Goal: Information Seeking & Learning: Learn about a topic

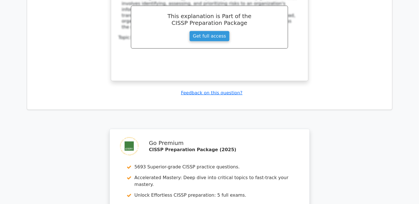
scroll to position [3165, 0]
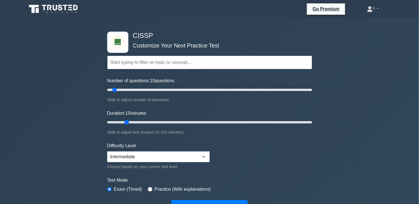
drag, startPoint x: 120, startPoint y: 122, endPoint x: 131, endPoint y: 123, distance: 10.5
type input "15"
click at [131, 123] on input "Duration: 15 minutes" at bounding box center [209, 122] width 205 height 7
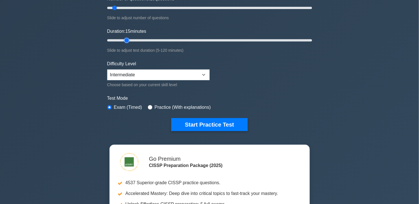
scroll to position [125, 0]
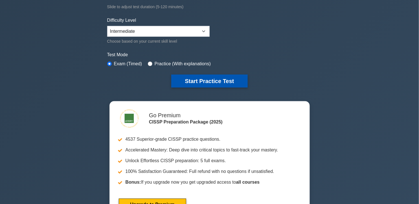
click at [201, 84] on button "Start Practice Test" at bounding box center [209, 80] width 76 height 13
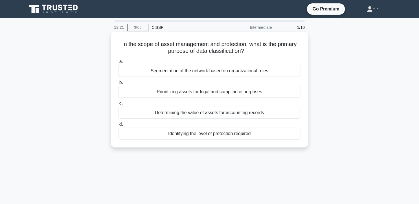
click at [258, 92] on div "Prioritizing assets for legal and compliance purposes" at bounding box center [209, 92] width 183 height 12
click at [118, 84] on input "b. Prioritizing assets for legal and compliance purposes" at bounding box center [118, 83] width 0 height 4
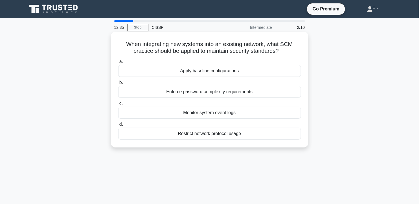
click at [248, 72] on div "Apply baseline configurations" at bounding box center [209, 71] width 183 height 12
click at [118, 63] on input "a. Apply baseline configurations" at bounding box center [118, 62] width 0 height 4
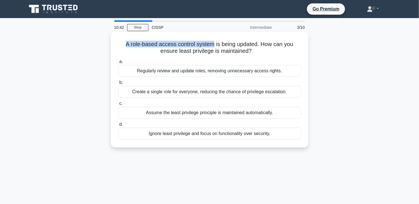
drag, startPoint x: 125, startPoint y: 44, endPoint x: 213, endPoint y: 43, distance: 88.3
click at [214, 43] on h5 "A role-based access control system is being updated. How can you ensure least p…" at bounding box center [210, 48] width 184 height 14
copy h5 "A role-based access control system"
click at [258, 74] on div "Regularly review and update roles, removing unnecessary access rights." at bounding box center [209, 71] width 183 height 12
click at [118, 63] on input "a. Regularly review and update roles, removing unnecessary access rights." at bounding box center [118, 62] width 0 height 4
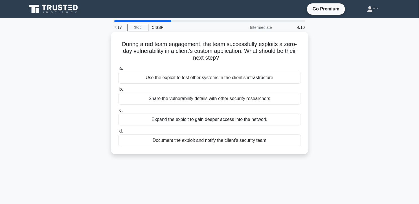
click at [232, 143] on div "Document the exploit and notify the client's security team" at bounding box center [209, 140] width 183 height 12
click at [118, 133] on input "d. Document the exploit and notify the client's security team" at bounding box center [118, 131] width 0 height 4
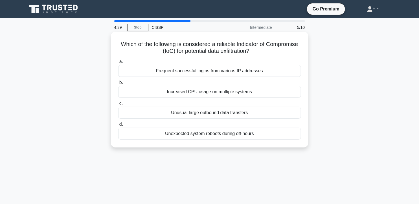
click at [270, 69] on div "Frequent successful logins from various IP addresses" at bounding box center [209, 71] width 183 height 12
click at [118, 63] on input "a. Frequent successful logins from various IP addresses" at bounding box center [118, 62] width 0 height 4
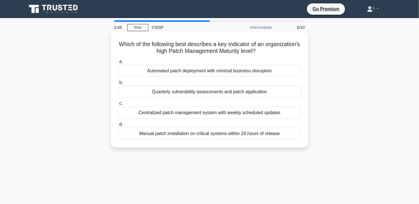
click at [250, 136] on div "Manual patch installation on critical systems within 24 hours of release" at bounding box center [209, 134] width 183 height 12
click at [118, 126] on input "d. Manual patch installation on critical systems within 24 hours of release" at bounding box center [118, 124] width 0 height 4
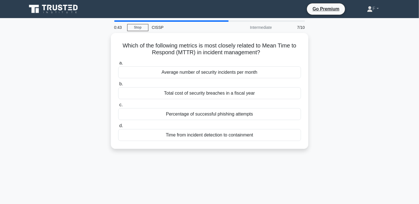
drag, startPoint x: 260, startPoint y: 110, endPoint x: 318, endPoint y: 132, distance: 61.1
click at [318, 132] on div "Which of the following metrics is most closely related to Mean Time to Respond …" at bounding box center [209, 94] width 372 height 122
copy div "d. Time from incident detection to containment"
click at [323, 120] on div "Which of the following metrics is most closely related to Mean Time to Respond …" at bounding box center [209, 94] width 372 height 122
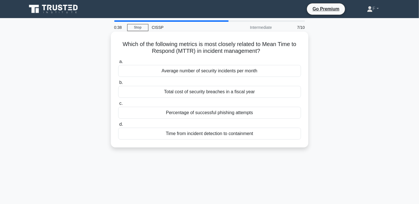
click at [263, 131] on div "Time from incident detection to containment" at bounding box center [209, 134] width 183 height 12
click at [118, 126] on input "d. Time from incident detection to containment" at bounding box center [118, 124] width 0 height 4
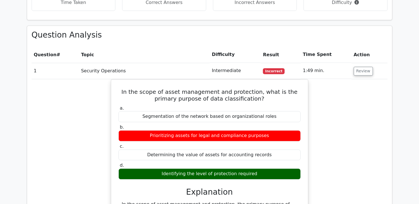
scroll to position [439, 0]
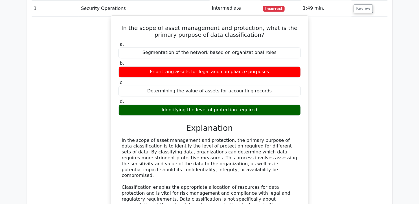
drag, startPoint x: 124, startPoint y: 129, endPoint x: 203, endPoint y: 156, distance: 83.8
click at [203, 156] on div "In the scope of asset management and protection, the primary purpose of data cl…" at bounding box center [209, 184] width 182 height 94
drag, startPoint x: 203, startPoint y: 156, endPoint x: 180, endPoint y: 139, distance: 29.1
copy div "In the scope of asset management and protection, the primary purpose of data cl…"
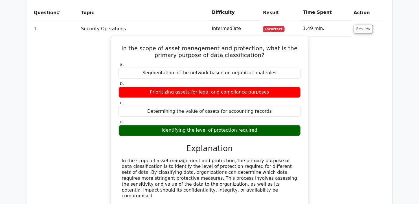
scroll to position [407, 0]
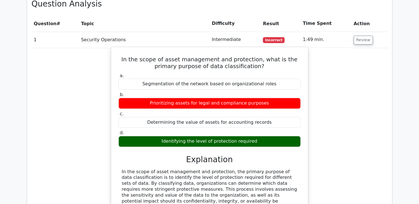
drag, startPoint x: 119, startPoint y: 43, endPoint x: 262, endPoint y: 126, distance: 164.8
click at [262, 126] on div "In the scope of asset management and protection, what is the primary purpose of…" at bounding box center [209, 166] width 192 height 234
drag, startPoint x: 262, startPoint y: 126, endPoint x: 222, endPoint y: 48, distance: 87.3
copy div "In the scope of asset management and protection, what is the primary purpose of…"
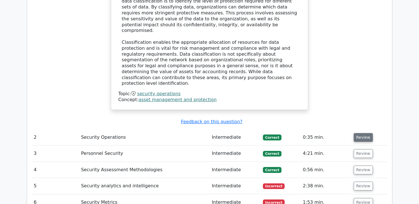
scroll to position [596, 0]
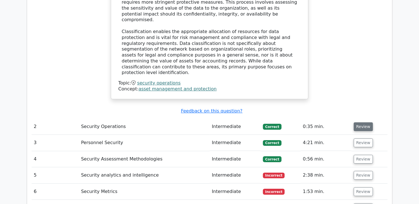
click at [365, 122] on button "Review" at bounding box center [363, 126] width 19 height 9
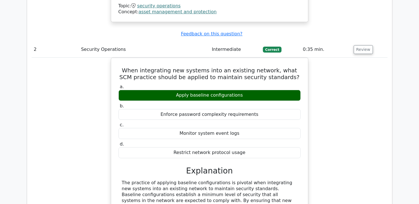
scroll to position [658, 0]
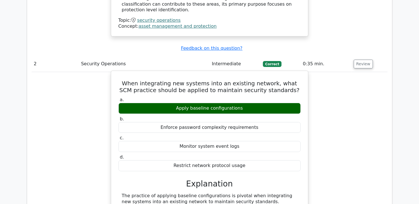
drag, startPoint x: 123, startPoint y: 58, endPoint x: 250, endPoint y: 141, distance: 151.2
click at [250, 141] on div "When integrating new systems into an existing network, what SCM practice should…" at bounding box center [209, 202] width 192 height 258
drag, startPoint x: 250, startPoint y: 141, endPoint x: 219, endPoint y: 62, distance: 85.0
copy div "When integrating new systems into an existing network, what SCM practice should…"
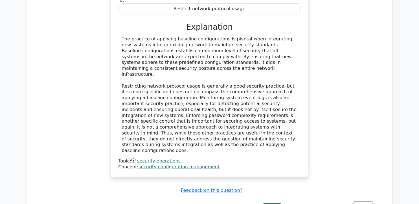
scroll to position [878, 0]
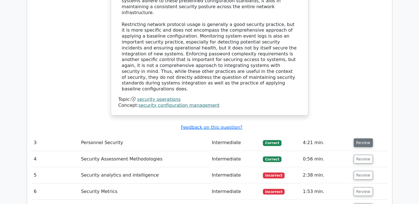
click at [357, 138] on button "Review" at bounding box center [363, 142] width 19 height 9
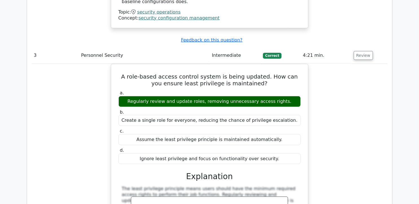
scroll to position [972, 0]
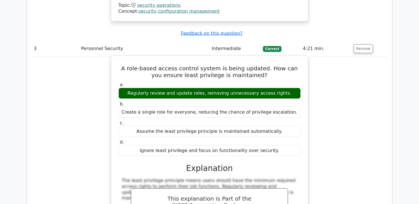
drag, startPoint x: 124, startPoint y: 26, endPoint x: 282, endPoint y: 106, distance: 177.3
click at [282, 106] on div "A role-based access control system is being updated. How can you ensure least p…" at bounding box center [209, 159] width 192 height 203
copy div "A role-based access control system is being updated. How can you ensure least p…"
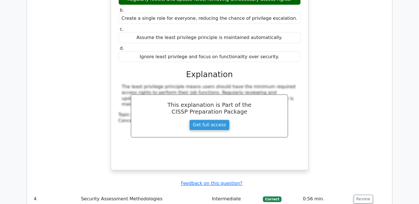
scroll to position [1097, 0]
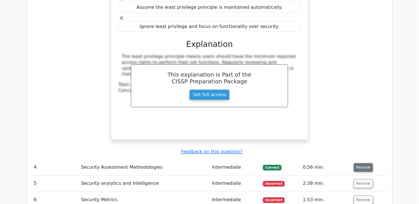
click at [359, 163] on button "Review" at bounding box center [363, 167] width 19 height 9
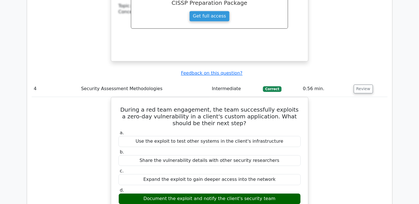
scroll to position [1191, 0]
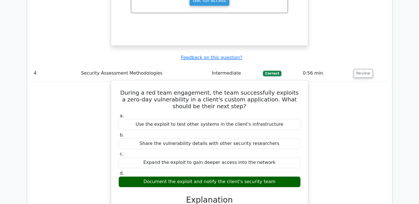
drag, startPoint x: 125, startPoint y: 52, endPoint x: 289, endPoint y: 140, distance: 186.3
copy div "During a red team engagement, the team successfully exploits a zero-day vulnera…"
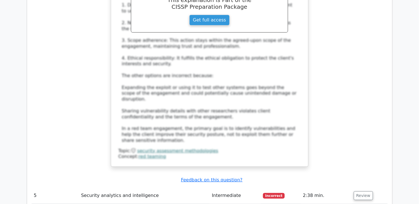
scroll to position [1442, 0]
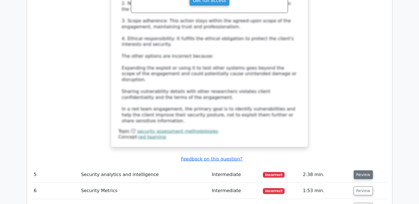
drag, startPoint x: 369, startPoint y: 123, endPoint x: 367, endPoint y: 118, distance: 5.1
click at [368, 170] on button "Review" at bounding box center [363, 174] width 19 height 9
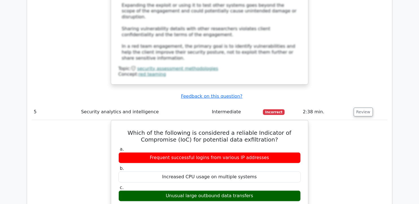
scroll to position [1567, 0]
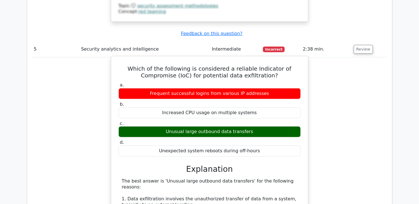
drag, startPoint x: 134, startPoint y: 15, endPoint x: 261, endPoint y: 97, distance: 151.8
copy div "Which of the following is considered a reliable Indicator of Compromise (IoC) f…"
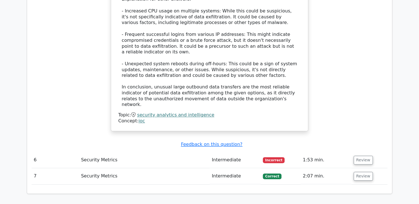
scroll to position [1818, 0]
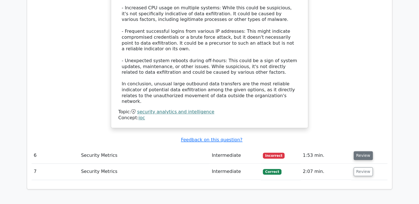
click at [359, 151] on button "Review" at bounding box center [363, 155] width 19 height 9
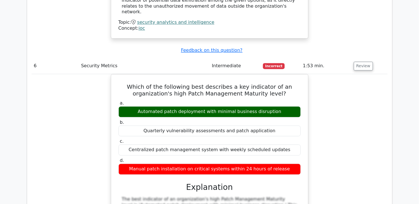
scroll to position [1881, 0]
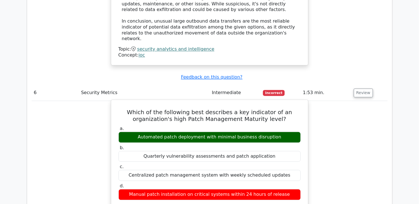
drag, startPoint x: 135, startPoint y: 39, endPoint x: 285, endPoint y: 124, distance: 172.9
copy div "Which of the following best describes a key indicator of an organization's high…"
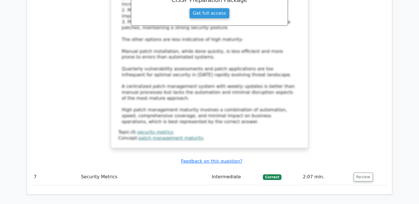
scroll to position [2131, 0]
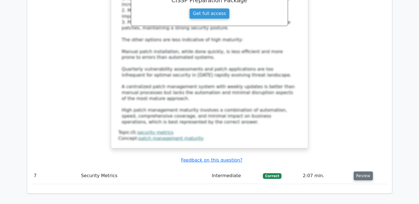
click at [361, 171] on button "Review" at bounding box center [363, 175] width 19 height 9
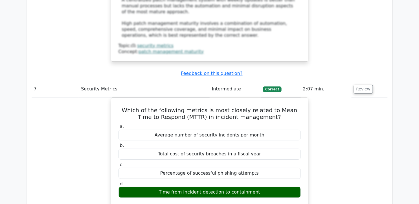
scroll to position [2225, 0]
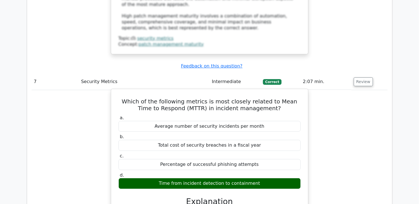
drag, startPoint x: 120, startPoint y: 29, endPoint x: 284, endPoint y: 116, distance: 185.3
copy div "Which of the following metrics is most closely related to Mean Time to Respond …"
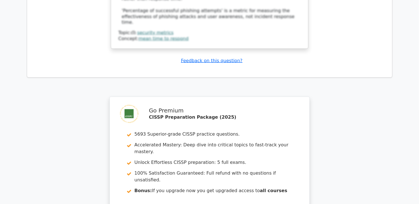
scroll to position [2594, 0]
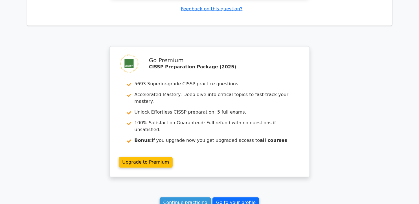
click at [242, 197] on link "Go to your profile" at bounding box center [235, 202] width 47 height 11
click at [192, 197] on link "Continue practicing" at bounding box center [186, 202] width 52 height 11
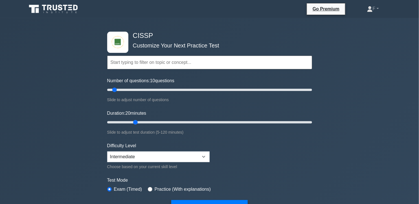
drag, startPoint x: 120, startPoint y: 120, endPoint x: 147, endPoint y: 122, distance: 26.9
type input "20"
click at [133, 123] on input "Duration: 20 minutes" at bounding box center [209, 122] width 205 height 7
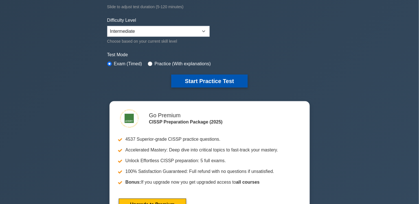
click at [201, 81] on button "Start Practice Test" at bounding box center [209, 80] width 76 height 13
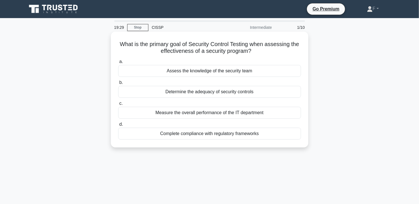
click at [268, 92] on div "Determine the adequacy of security controls" at bounding box center [209, 92] width 183 height 12
click at [118, 84] on input "b. Determine the adequacy of security controls" at bounding box center [118, 83] width 0 height 4
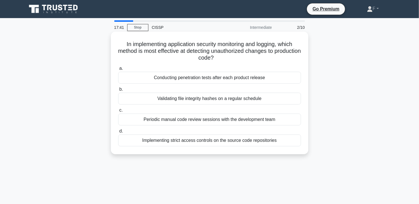
click at [243, 96] on div "Validating file integrity hashes on a regular schedule" at bounding box center [209, 99] width 183 height 12
click at [118, 91] on input "b. Validating file integrity hashes on a regular schedule" at bounding box center [118, 89] width 0 height 4
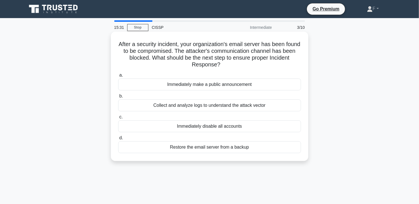
click at [231, 146] on div "Restore the email server from a backup" at bounding box center [209, 147] width 183 height 12
click at [118, 140] on input "d. Restore the email server from a backup" at bounding box center [118, 138] width 0 height 4
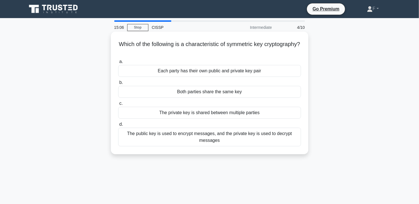
click at [223, 92] on div "Both parties share the same key" at bounding box center [209, 92] width 183 height 12
click at [118, 84] on input "b. Both parties share the same key" at bounding box center [118, 83] width 0 height 4
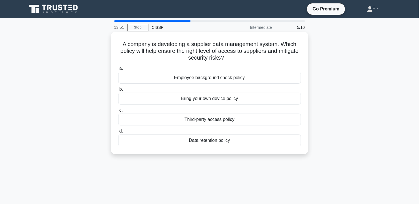
click at [234, 117] on div "Third-party access policy" at bounding box center [209, 119] width 183 height 12
click at [118, 112] on input "c. Third-party access policy" at bounding box center [118, 110] width 0 height 4
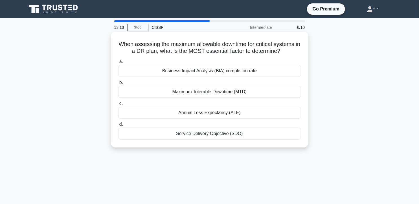
click at [238, 91] on div "Maximum Tolerable Downtime (MTD)" at bounding box center [209, 92] width 183 height 12
click at [118, 84] on input "b. Maximum Tolerable Downtime (MTD)" at bounding box center [118, 83] width 0 height 4
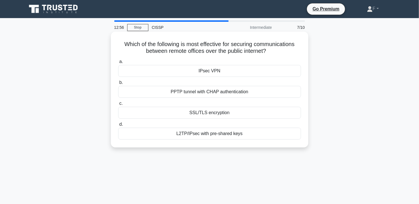
click at [259, 72] on div "IPsec VPN" at bounding box center [209, 71] width 183 height 12
click at [118, 63] on input "a. IPsec VPN" at bounding box center [118, 62] width 0 height 4
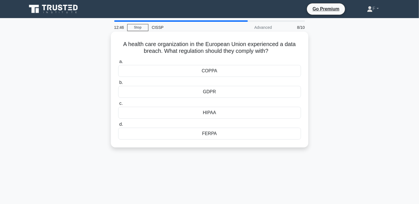
click at [261, 92] on div "GDPR" at bounding box center [209, 92] width 183 height 12
click at [118, 84] on input "b. GDPR" at bounding box center [118, 83] width 0 height 4
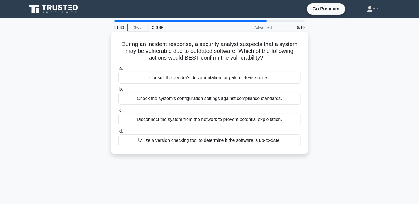
click at [240, 139] on div "Utilize a version checking tool to determine if the software is up-to-date." at bounding box center [209, 140] width 183 height 12
click at [118, 133] on input "d. Utilize a version checking tool to determine if the software is up-to-date." at bounding box center [118, 131] width 0 height 4
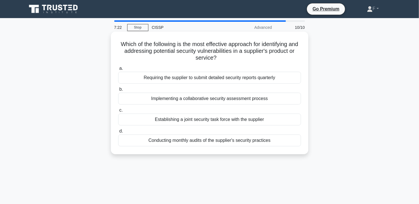
click at [213, 78] on div "Requiring the supplier to submit detailed security reports quarterly" at bounding box center [209, 78] width 183 height 12
click at [118, 70] on input "a. Requiring the supplier to submit detailed security reports quarterly" at bounding box center [118, 69] width 0 height 4
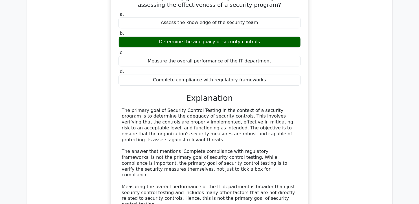
scroll to position [533, 0]
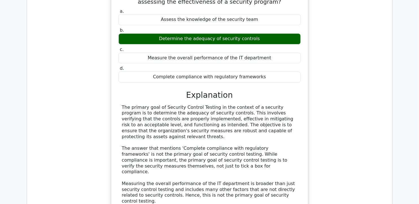
drag, startPoint x: 123, startPoint y: 93, endPoint x: 291, endPoint y: 118, distance: 169.8
click at [291, 118] on div "The primary goal of Security Control Testing in the context of a security progr…" at bounding box center [209, 171] width 175 height 135
drag, startPoint x: 291, startPoint y: 118, endPoint x: 240, endPoint y: 110, distance: 51.4
copy div "The primary goal of Security Control Testing in the context of a security progr…"
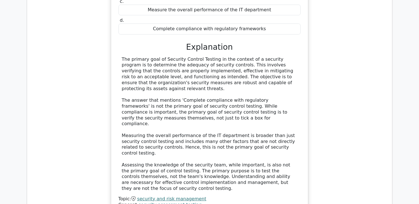
scroll to position [658, 0]
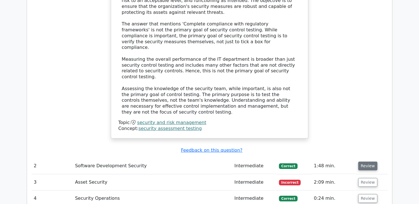
click at [363, 161] on button "Review" at bounding box center [367, 165] width 19 height 9
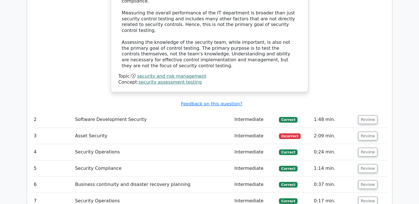
scroll to position [689, 0]
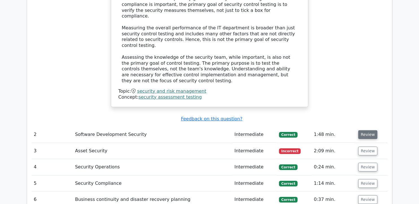
click at [364, 130] on button "Review" at bounding box center [367, 134] width 19 height 9
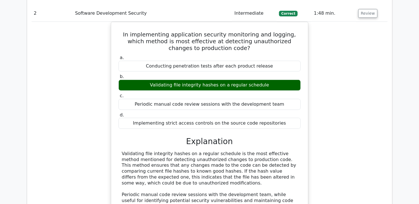
scroll to position [815, 0]
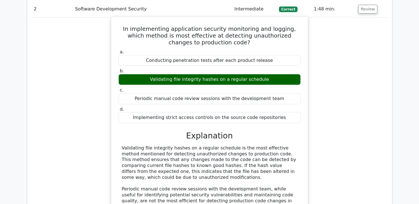
drag, startPoint x: 122, startPoint y: 109, endPoint x: 179, endPoint y: 141, distance: 65.7
click at [179, 145] on div "Validating file integrity hashes on a regular schedule is the most effective me…" at bounding box center [209, 206] width 175 height 123
drag, startPoint x: 179, startPoint y: 141, endPoint x: 166, endPoint y: 124, distance: 21.7
copy div "Validating file integrity hashes on a regular schedule is the most effective me…"
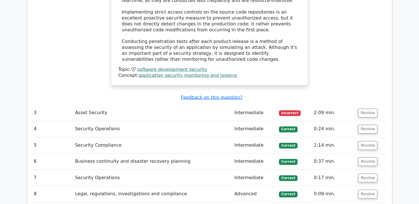
scroll to position [1034, 0]
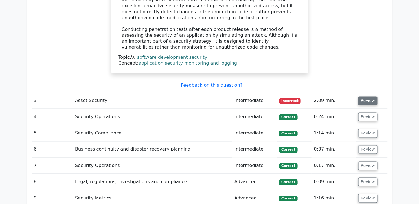
click at [366, 96] on button "Review" at bounding box center [367, 100] width 19 height 9
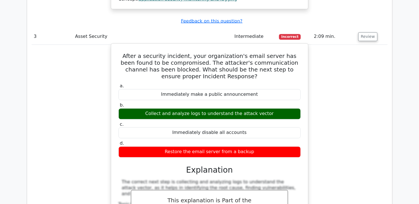
scroll to position [1097, 0]
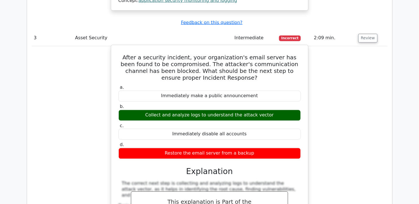
drag, startPoint x: 124, startPoint y: 20, endPoint x: 292, endPoint y: 116, distance: 193.0
click at [293, 116] on div "After a security incident, your organization's email server has been found to b…" at bounding box center [209, 155] width 192 height 217
copy div "After a security incident, your organization's email server has been found to b…"
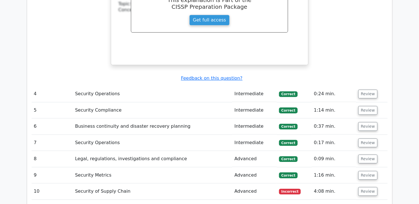
scroll to position [1316, 0]
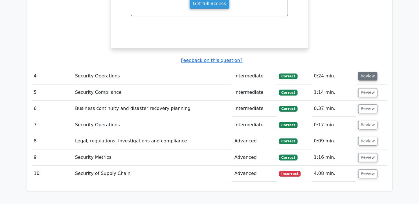
click at [365, 72] on button "Review" at bounding box center [367, 76] width 19 height 9
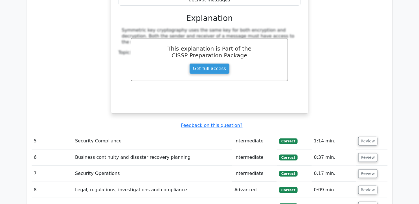
scroll to position [1504, 0]
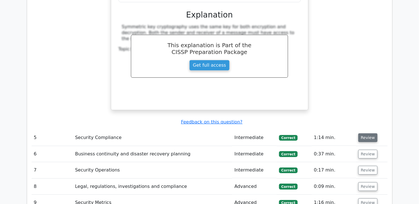
click at [370, 133] on button "Review" at bounding box center [367, 137] width 19 height 9
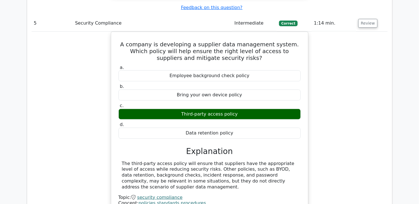
scroll to position [1630, 0]
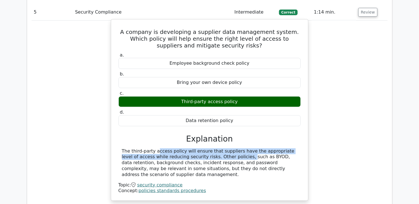
drag, startPoint x: 121, startPoint y: 115, endPoint x: 192, endPoint y: 121, distance: 71.1
click at [192, 148] on div "The third-party access policy will ensure that suppliers have the appropriate l…" at bounding box center [209, 162] width 182 height 29
copy div "The third-party access policy will ensure that suppliers have the appropriate l…"
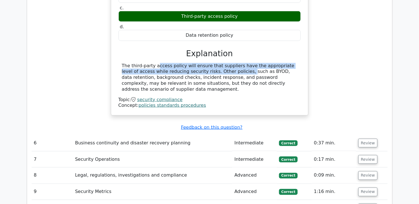
scroll to position [1755, 0]
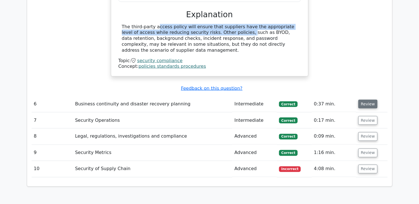
click at [361, 100] on button "Review" at bounding box center [367, 104] width 19 height 9
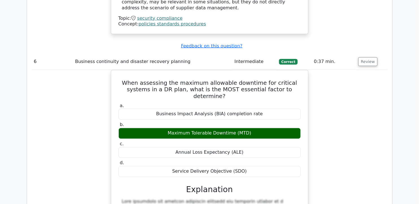
scroll to position [1818, 0]
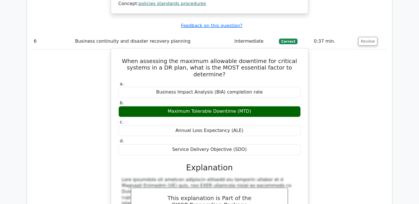
drag, startPoint x: 120, startPoint y: 24, endPoint x: 262, endPoint y: 106, distance: 163.8
click at [262, 106] on div "When assessing the maximum allowable downtime for critical systems in a DR plan…" at bounding box center [209, 180] width 192 height 259
copy div "When assessing the maximum allowable downtime for critical systems in a DR plan…"
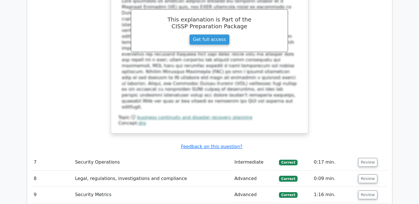
scroll to position [2037, 0]
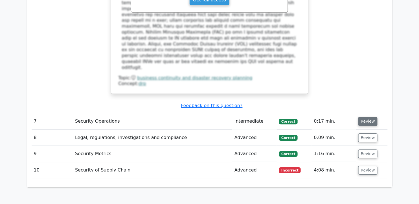
click at [362, 117] on button "Review" at bounding box center [367, 121] width 19 height 9
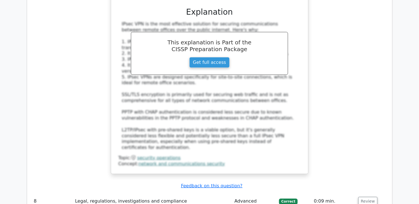
scroll to position [2319, 0]
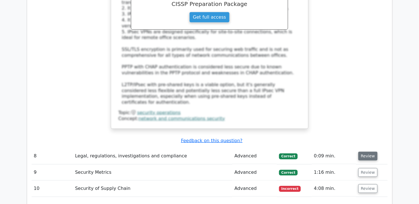
click at [363, 151] on button "Review" at bounding box center [367, 155] width 19 height 9
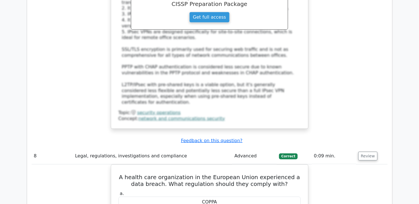
scroll to position [2476, 0]
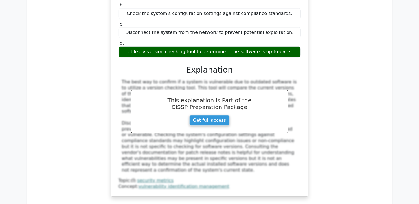
scroll to position [2789, 0]
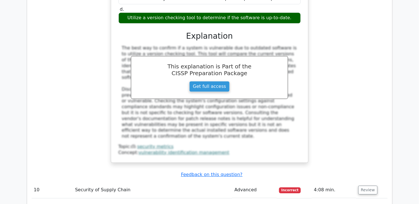
click at [366, 185] on button "Review" at bounding box center [367, 189] width 19 height 9
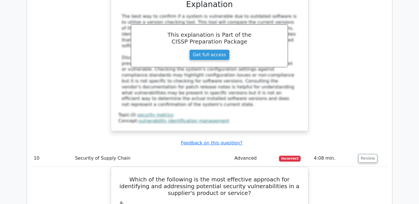
scroll to position [2884, 0]
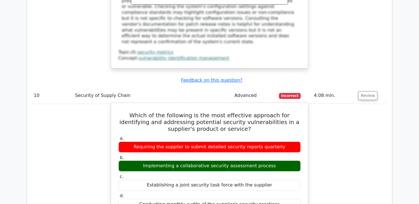
drag, startPoint x: 121, startPoint y: 25, endPoint x: 278, endPoint y: 113, distance: 180.1
copy div "Which of the following is the most effective approach for identifying and addre…"
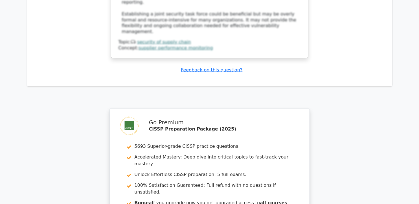
scroll to position [3301, 0]
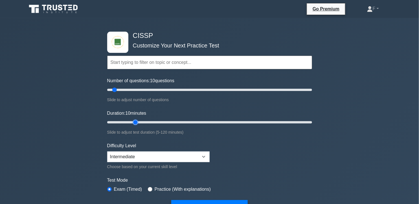
type input "20"
click at [131, 120] on input "Duration: 10 minutes" at bounding box center [209, 122] width 205 height 7
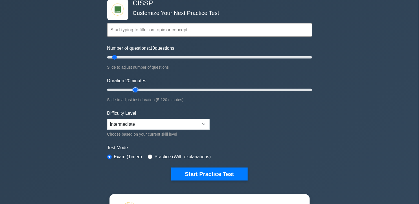
scroll to position [63, 0]
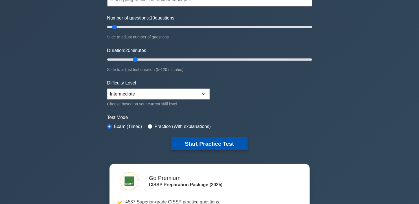
click at [204, 142] on button "Start Practice Test" at bounding box center [209, 143] width 76 height 13
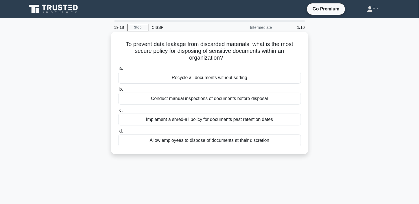
click at [239, 123] on div "Implement a shred-all policy for documents past retention dates" at bounding box center [209, 119] width 183 height 12
click at [118, 112] on input "c. Implement a shred-all policy for documents past retention dates" at bounding box center [118, 110] width 0 height 4
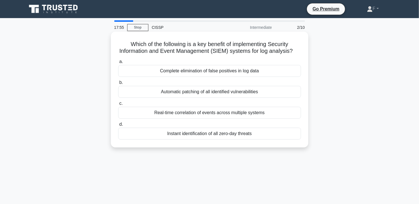
click at [195, 109] on div "Real-time correlation of events across multiple systems" at bounding box center [209, 113] width 183 height 12
click at [118, 105] on input "c. Real-time correlation of events across multiple systems" at bounding box center [118, 104] width 0 height 4
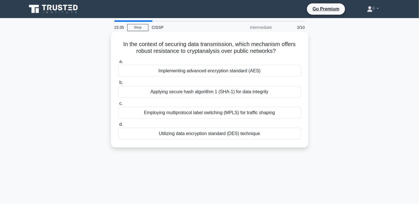
drag, startPoint x: 233, startPoint y: 69, endPoint x: 233, endPoint y: 73, distance: 3.1
click at [233, 73] on div "Implementing advanced encryption standard (AES)" at bounding box center [209, 71] width 183 height 12
click at [118, 63] on input "a. Implementing advanced encryption standard (AES)" at bounding box center [118, 62] width 0 height 4
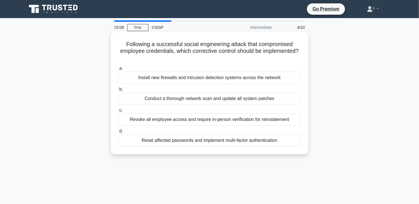
click at [291, 142] on div "Reset affected passwords and implement multi-factor authentication" at bounding box center [209, 140] width 183 height 12
click at [118, 133] on input "d. Reset affected passwords and implement multi-factor authentication" at bounding box center [118, 131] width 0 height 4
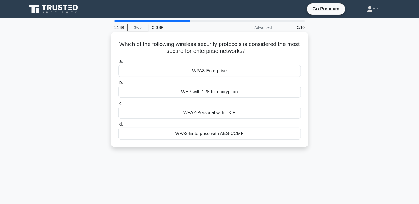
click at [226, 74] on div "WPA3-Enterprise" at bounding box center [209, 71] width 183 height 12
click at [118, 63] on input "a. WPA3-Enterprise" at bounding box center [118, 62] width 0 height 4
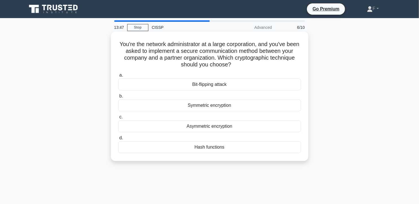
click at [269, 123] on div "Asymmetric encryption" at bounding box center [209, 126] width 183 height 12
click at [118, 119] on input "c. Asymmetric encryption" at bounding box center [118, 117] width 0 height 4
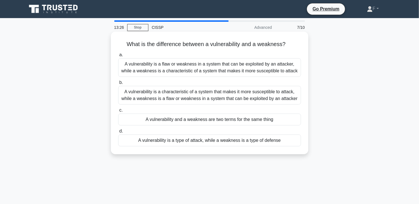
click at [241, 70] on div "A vulnerability is a flaw or weakness in a system that can be exploited by an a…" at bounding box center [209, 67] width 183 height 19
click at [118, 57] on input "a. A vulnerability is a flaw or weakness in a system that can be exploited by a…" at bounding box center [118, 55] width 0 height 4
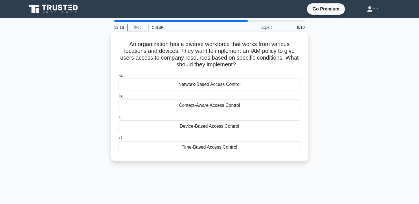
click at [254, 109] on div "Context-Aware Access Control" at bounding box center [209, 105] width 183 height 12
click at [118, 98] on input "b. Context-Aware Access Control" at bounding box center [118, 96] width 0 height 4
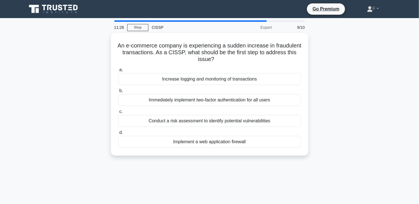
drag, startPoint x: 254, startPoint y: 116, endPoint x: 336, endPoint y: 69, distance: 93.6
click at [336, 69] on div "An e-commerce company is experiencing a sudden increase in fraudulent transacti…" at bounding box center [209, 97] width 372 height 129
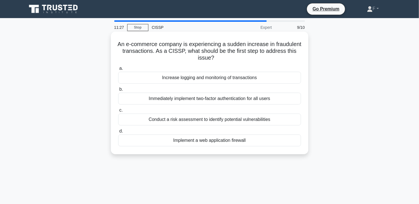
click at [299, 78] on div "Increase logging and monitoring of transactions" at bounding box center [209, 78] width 183 height 12
click at [118, 70] on input "a. Increase logging and monitoring of transactions" at bounding box center [118, 69] width 0 height 4
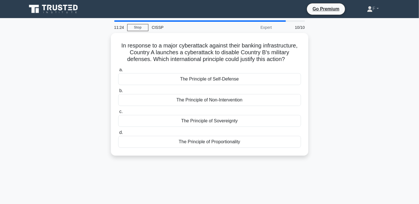
click at [365, 101] on div "In response to a major cyberattack against their banking infrastructure, Countr…" at bounding box center [209, 97] width 372 height 129
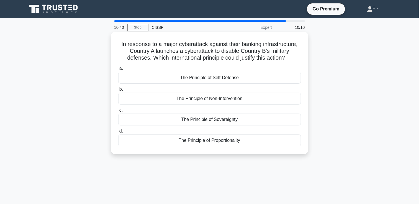
click at [228, 119] on div "The Principle of Sovereignty" at bounding box center [209, 119] width 183 height 12
click at [118, 112] on input "c. The Principle of Sovereignty" at bounding box center [118, 110] width 0 height 4
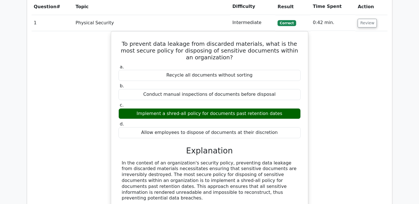
scroll to position [470, 0]
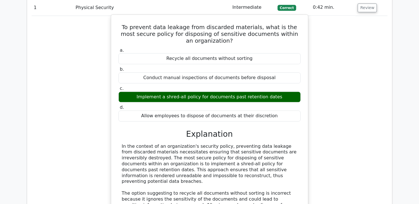
drag, startPoint x: 122, startPoint y: 133, endPoint x: 235, endPoint y: 162, distance: 116.7
click at [235, 162] on div "In the context of an organization's security policy, preventing data leakage fr…" at bounding box center [209, 196] width 175 height 106
drag, startPoint x: 235, startPoint y: 162, endPoint x: 206, endPoint y: 151, distance: 31.2
copy div "In the context of an organization's security policy, preventing data leakage fr…"
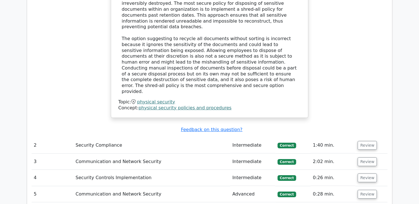
scroll to position [627, 0]
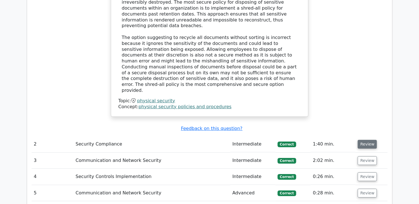
click at [366, 140] on button "Review" at bounding box center [367, 144] width 19 height 9
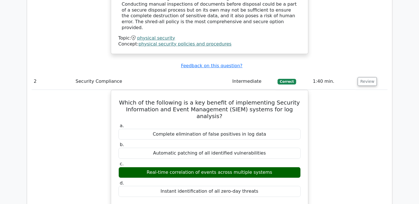
scroll to position [752, 0]
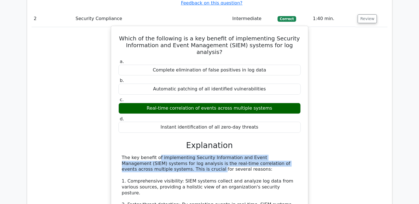
drag, startPoint x: 121, startPoint y: 120, endPoint x: 295, endPoint y: 128, distance: 173.4
drag, startPoint x: 295, startPoint y: 128, endPoint x: 252, endPoint y: 120, distance: 43.3
copy div "The key benefit of implementing Security Information and Event Management (SIEM…"
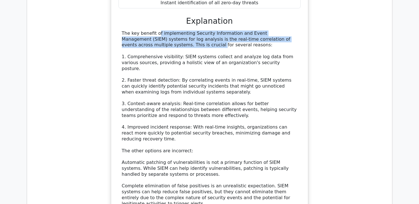
scroll to position [972, 0]
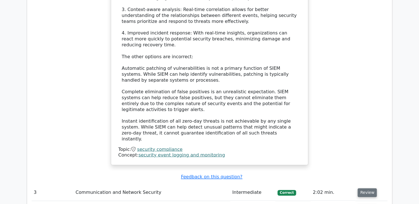
click at [367, 188] on button "Review" at bounding box center [367, 192] width 19 height 9
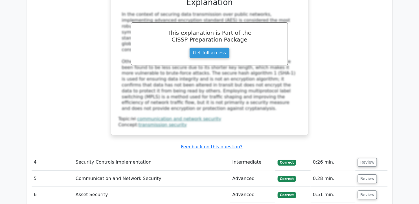
scroll to position [1285, 0]
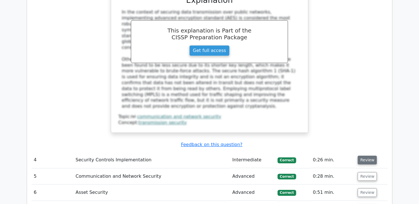
click at [362, 155] on button "Review" at bounding box center [367, 159] width 19 height 9
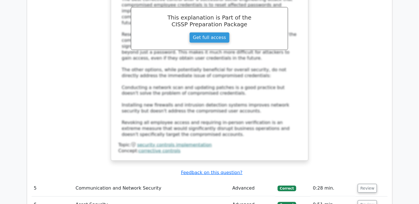
scroll to position [1598, 0]
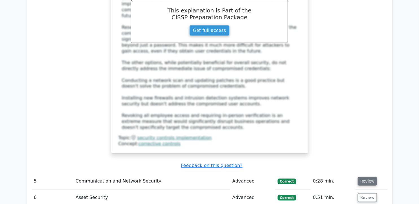
click at [365, 177] on button "Review" at bounding box center [367, 181] width 19 height 9
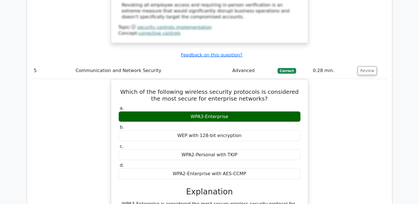
scroll to position [1724, 0]
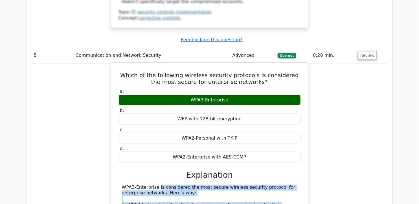
drag, startPoint x: 122, startPoint y: 103, endPoint x: 164, endPoint y: 152, distance: 64.6
drag, startPoint x: 164, startPoint y: 152, endPoint x: 158, endPoint y: 135, distance: 18.2
copy div "WPA3-Enterprise is considered the most secure wireless security protocol for en…"
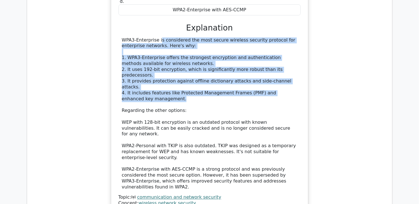
scroll to position [1881, 0]
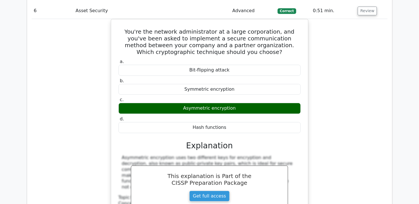
scroll to position [2131, 0]
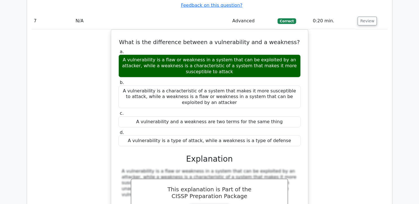
scroll to position [2413, 0]
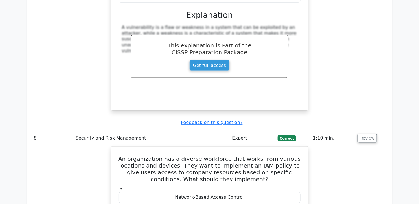
scroll to position [2507, 0]
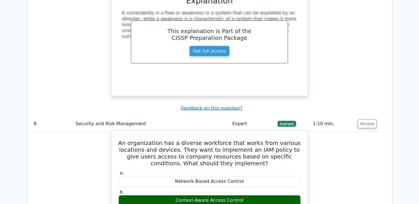
drag, startPoint x: 120, startPoint y: 157, endPoint x: 283, endPoint y: 172, distance: 164.0
drag, startPoint x: 283, startPoint y: 172, endPoint x: 223, endPoint y: 162, distance: 60.3
drag, startPoint x: 123, startPoint y: 157, endPoint x: 282, endPoint y: 168, distance: 159.2
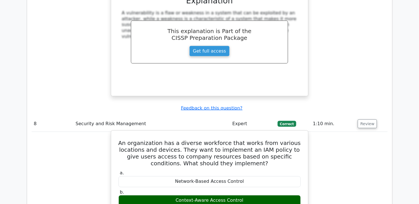
drag, startPoint x: 282, startPoint y: 168, endPoint x: 228, endPoint y: 162, distance: 54.2
copy div "Context-Aware Access Control allows organizations to grant access to company re…"
drag, startPoint x: 128, startPoint y: 30, endPoint x: 242, endPoint y: 127, distance: 150.1
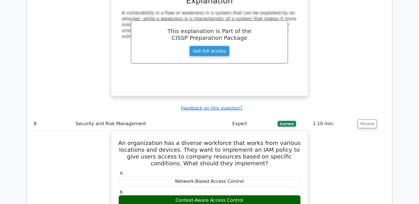
drag, startPoint x: 242, startPoint y: 127, endPoint x: 197, endPoint y: 39, distance: 99.2
copy div "An organization has a diverse workforce that works from various locations and d…"
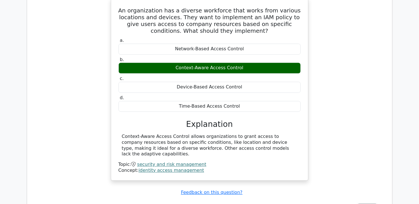
scroll to position [2664, 0]
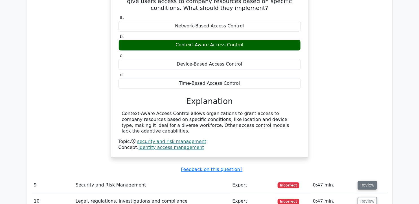
click at [361, 181] on button "Review" at bounding box center [367, 185] width 19 height 9
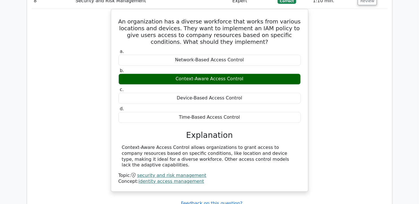
scroll to position [2633, 0]
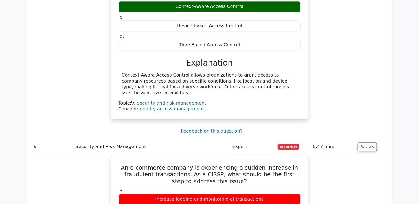
scroll to position [2727, 0]
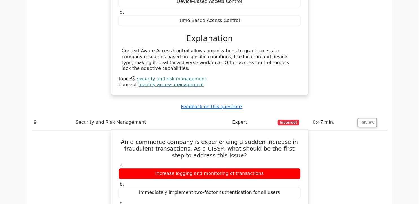
drag, startPoint x: 131, startPoint y: 25, endPoint x: 255, endPoint y: 112, distance: 151.2
copy div "An e-commerce company is experiencing a sudden increase in fraudulent transacti…"
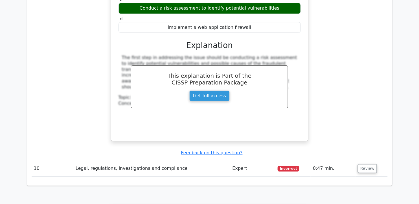
scroll to position [2946, 0]
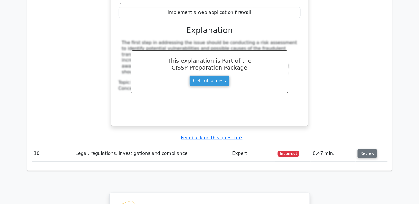
click at [365, 149] on button "Review" at bounding box center [367, 153] width 19 height 9
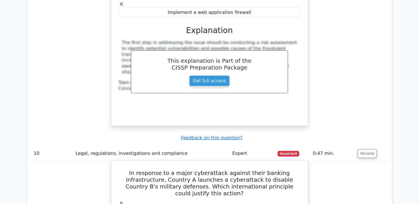
drag, startPoint x: 119, startPoint y: 56, endPoint x: 255, endPoint y: 145, distance: 163.2
drag, startPoint x: 255, startPoint y: 145, endPoint x: 227, endPoint y: 62, distance: 87.7
copy div "In response to a major cyberattack against their banking infrastructure, Countr…"
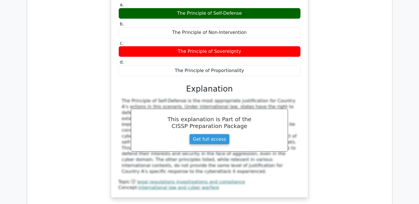
scroll to position [3228, 0]
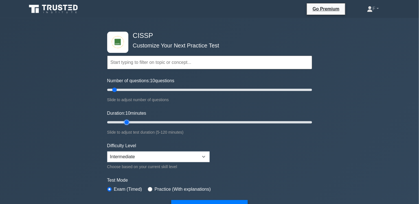
type input "15"
click at [129, 120] on input "Duration: 10 minutes" at bounding box center [209, 122] width 205 height 7
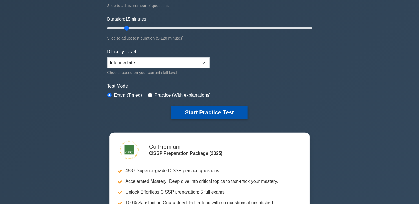
click at [216, 115] on button "Start Practice Test" at bounding box center [209, 112] width 76 height 13
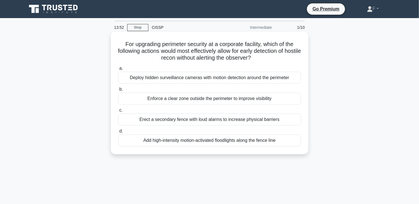
click at [215, 78] on div "Deploy hidden surveillance cameras with motion detection around the perimeter" at bounding box center [209, 78] width 183 height 12
click at [118, 70] on input "a. Deploy hidden surveillance cameras with motion detection around the perimeter" at bounding box center [118, 69] width 0 height 4
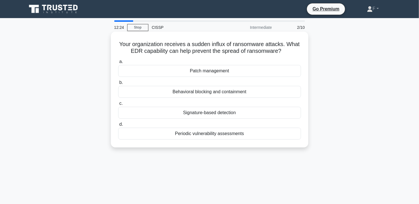
click at [245, 94] on div "Behavioral blocking and containment" at bounding box center [209, 92] width 183 height 12
click at [118, 84] on input "b. Behavioral blocking and containment" at bounding box center [118, 83] width 0 height 4
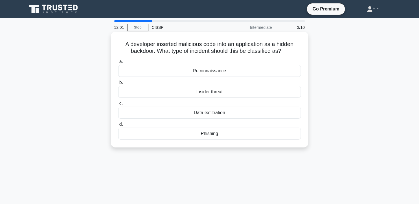
click at [217, 95] on div "Insider threat" at bounding box center [209, 92] width 183 height 12
click at [118, 84] on input "b. Insider threat" at bounding box center [118, 83] width 0 height 4
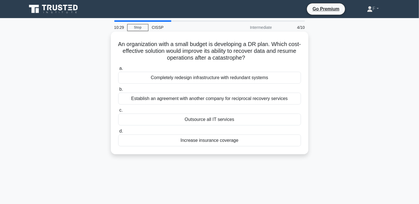
click at [266, 100] on div "Establish an agreement with another company for reciprocal recovery services" at bounding box center [209, 99] width 183 height 12
click at [118, 91] on input "b. Establish an agreement with another company for reciprocal recovery services" at bounding box center [118, 89] width 0 height 4
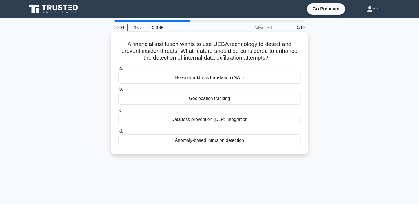
click at [238, 140] on div "Anomaly-based intrusion detection" at bounding box center [209, 140] width 183 height 12
click at [118, 133] on input "d. Anomaly-based intrusion detection" at bounding box center [118, 131] width 0 height 4
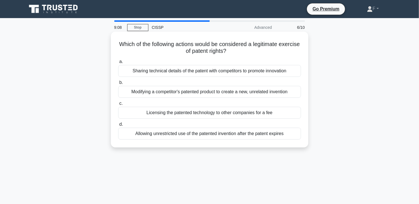
click at [269, 136] on div "Allowing unrestricted use of the patented invention after the patent expires" at bounding box center [209, 134] width 183 height 12
click at [118, 126] on input "d. Allowing unrestricted use of the patented invention after the patent expires" at bounding box center [118, 124] width 0 height 4
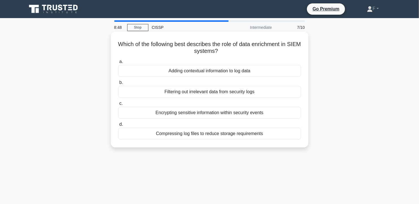
click at [201, 91] on div "Filtering out irrelevant data from security logs" at bounding box center [209, 92] width 183 height 12
click at [118, 84] on input "b. Filtering out irrelevant data from security logs" at bounding box center [118, 83] width 0 height 4
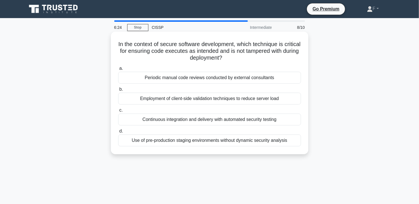
click at [259, 124] on div "Continuous integration and delivery with automated security testing" at bounding box center [209, 119] width 183 height 12
click at [118, 112] on input "c. Continuous integration and delivery with automated security testing" at bounding box center [118, 110] width 0 height 4
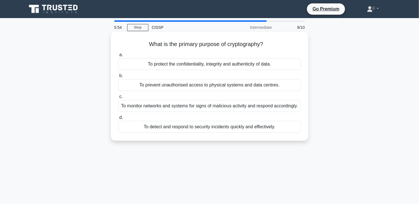
click at [216, 64] on div "To protect the confidentiality, integrity and authenticity of data." at bounding box center [209, 64] width 183 height 12
click at [118, 57] on input "a. To protect the confidentiality, integrity and authenticity of data." at bounding box center [118, 55] width 0 height 4
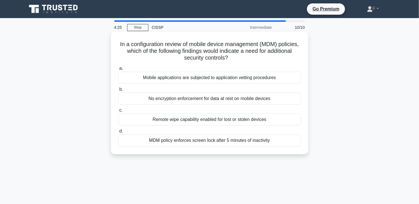
click at [241, 102] on div "No encryption enforcement for data at rest on mobile devices" at bounding box center [209, 99] width 183 height 12
click at [118, 91] on input "b. No encryption enforcement for data at rest on mobile devices" at bounding box center [118, 89] width 0 height 4
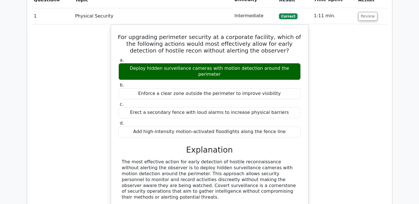
scroll to position [533, 0]
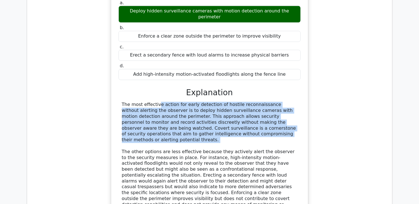
drag, startPoint x: 122, startPoint y: 86, endPoint x: 266, endPoint y: 118, distance: 147.3
click at [266, 118] on div "The most effective action for early detection of hostile reconnaissance without…" at bounding box center [209, 157] width 175 height 111
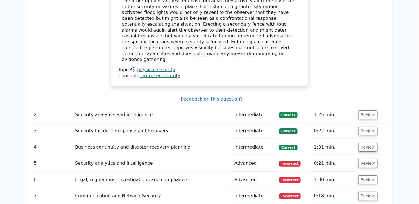
scroll to position [689, 0]
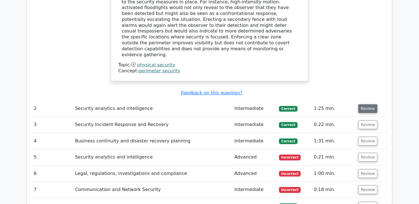
click at [363, 104] on button "Review" at bounding box center [367, 108] width 19 height 9
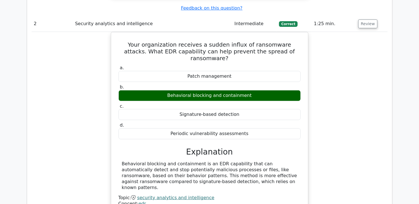
scroll to position [783, 0]
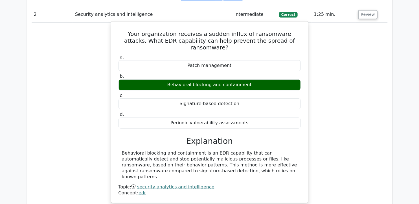
drag, startPoint x: 122, startPoint y: 110, endPoint x: 254, endPoint y: 129, distance: 133.4
click at [254, 150] on div "Behavioral blocking and containment is an EDR capability that can automatically…" at bounding box center [209, 164] width 175 height 29
drag, startPoint x: 254, startPoint y: 129, endPoint x: 224, endPoint y: 118, distance: 32.3
copy div "Behavioral blocking and containment is an EDR capability that can automatically…"
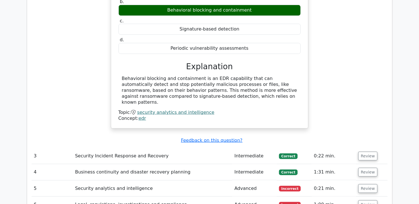
scroll to position [909, 0]
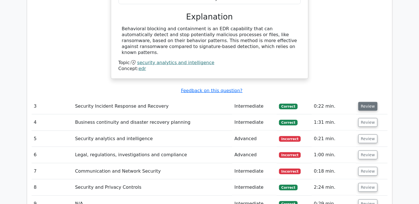
click at [362, 102] on button "Review" at bounding box center [367, 106] width 19 height 9
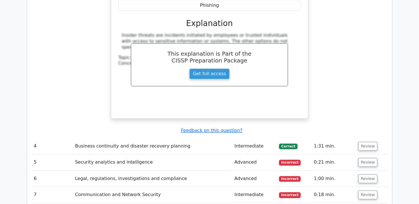
scroll to position [1128, 0]
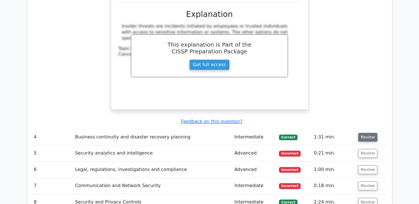
click at [368, 133] on button "Review" at bounding box center [367, 137] width 19 height 9
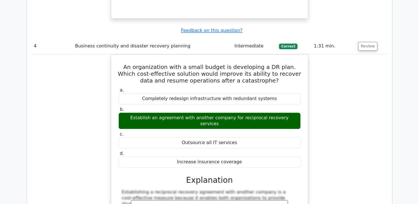
scroll to position [1222, 0]
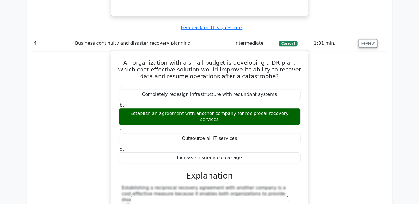
drag, startPoint x: 124, startPoint y: 6, endPoint x: 254, endPoint y: 93, distance: 156.5
click at [254, 93] on div "An organization with a small budget is developing a DR plan. Which cost-effecti…" at bounding box center [209, 160] width 192 height 216
drag, startPoint x: 254, startPoint y: 93, endPoint x: 203, endPoint y: 15, distance: 93.7
copy div "An organization with a small budget is developing a DR plan. Which cost-effecti…"
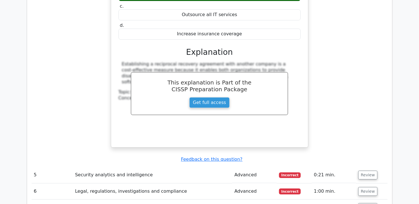
scroll to position [1348, 0]
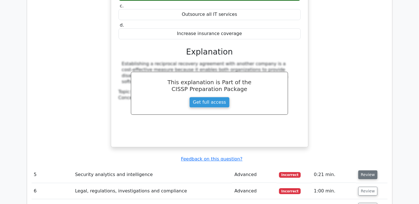
click at [369, 170] on button "Review" at bounding box center [367, 174] width 19 height 9
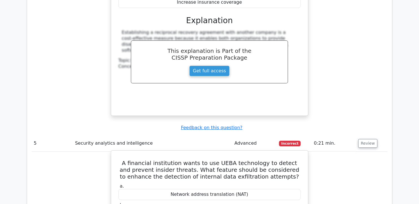
scroll to position [1442, 0]
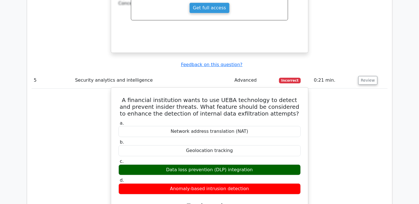
drag, startPoint x: 122, startPoint y: 157, endPoint x: 307, endPoint y: 176, distance: 186.3
click at [307, 176] on div "A financial institution wants to use UEBA technology to detect and prevent insi…" at bounding box center [209, 186] width 197 height 199
copy div "Integrating data loss prevention (DLP) with UEBA helps in enhancing the detecti…"
drag, startPoint x: 125, startPoint y: 38, endPoint x: 254, endPoint y: 128, distance: 157.8
click at [254, 128] on div "A financial institution wants to use UEBA technology to detect and prevent insi…" at bounding box center [209, 187] width 192 height 194
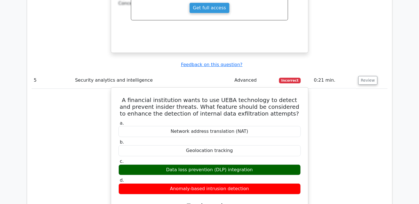
drag, startPoint x: 254, startPoint y: 128, endPoint x: 217, endPoint y: 49, distance: 87.1
copy div "A financial institution wants to use UEBA technology to detect and prevent insi…"
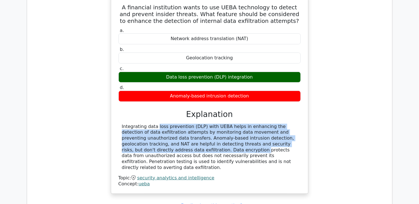
scroll to position [1567, 0]
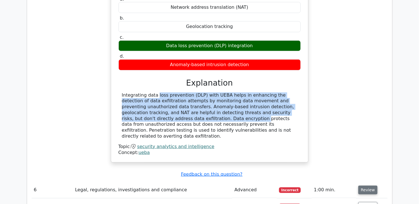
click at [360, 185] on button "Review" at bounding box center [367, 189] width 19 height 9
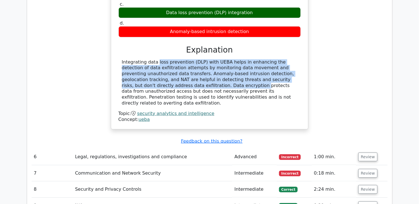
scroll to position [1598, 0]
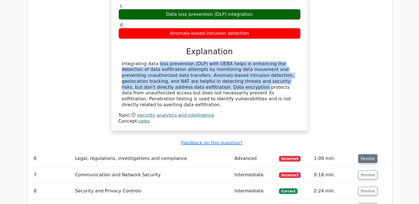
click at [358, 154] on button "Review" at bounding box center [367, 158] width 19 height 9
click at [368, 154] on button "Review" at bounding box center [367, 158] width 19 height 9
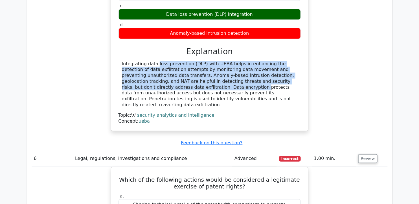
scroll to position [1630, 0]
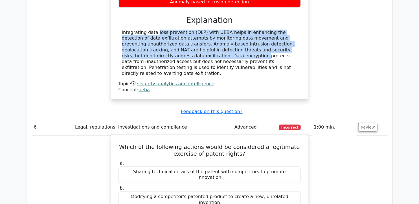
drag, startPoint x: 126, startPoint y: 79, endPoint x: 294, endPoint y: 160, distance: 185.9
copy div "Which of the following actions would be considered a legitimate exercise of pat…"
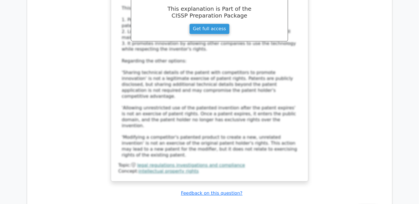
scroll to position [1912, 0]
click at [368, 203] on button "Review" at bounding box center [367, 208] width 19 height 9
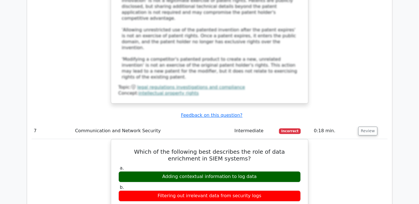
scroll to position [2006, 0]
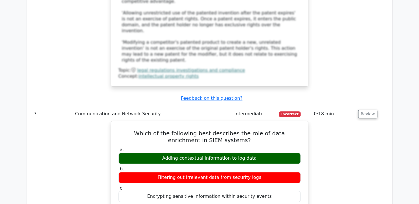
drag, startPoint x: 122, startPoint y: 25, endPoint x: 274, endPoint y: 107, distance: 173.2
copy div "Which of the following best describes the role of data enrichment in SIEM syste…"
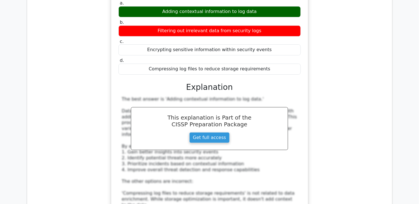
scroll to position [2225, 0]
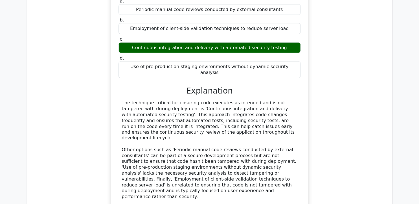
scroll to position [2507, 0]
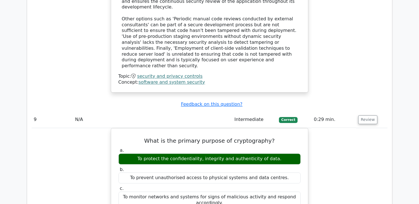
scroll to position [2727, 0]
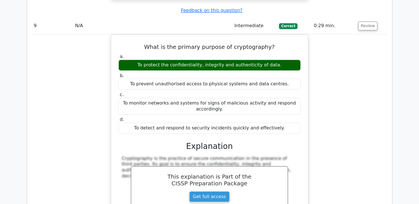
drag, startPoint x: 369, startPoint y: 127, endPoint x: 370, endPoint y: 124, distance: 3.6
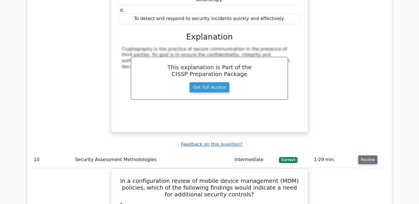
scroll to position [2852, 0]
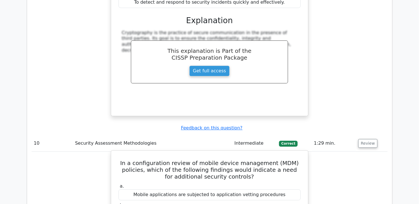
drag, startPoint x: 129, startPoint y: 23, endPoint x: 276, endPoint y: 111, distance: 171.8
copy div "In a configuration review of mobile device management (MDM) policies, which of …"
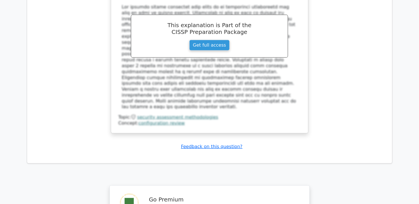
scroll to position [3183, 0]
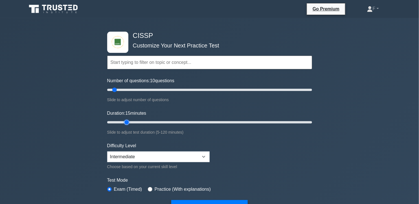
type input "15"
click at [129, 122] on input "Duration: 15 minutes" at bounding box center [209, 122] width 205 height 7
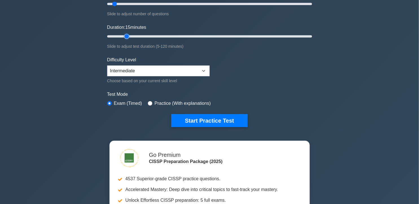
scroll to position [94, 0]
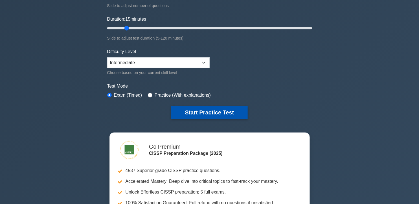
click at [221, 113] on button "Start Practice Test" at bounding box center [209, 112] width 76 height 13
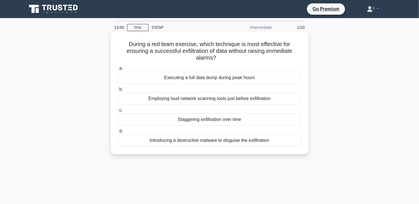
click at [192, 52] on h5 "During a red team exercise, which technique is most effective for ensuring a su…" at bounding box center [210, 51] width 184 height 21
drag, startPoint x: 192, startPoint y: 52, endPoint x: 179, endPoint y: 51, distance: 13.0
click at [179, 51] on h5 "During a red team exercise, which technique is most effective for ensuring a su…" at bounding box center [210, 51] width 184 height 21
drag, startPoint x: 179, startPoint y: 51, endPoint x: 227, endPoint y: 52, distance: 47.7
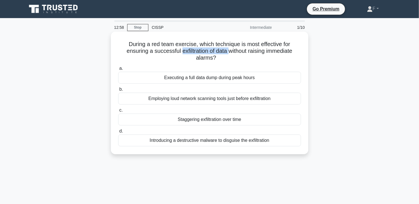
click at [227, 52] on h5 "During a red team exercise, which technique is most effective for ensuring a su…" at bounding box center [210, 51] width 184 height 21
drag, startPoint x: 227, startPoint y: 52, endPoint x: 222, endPoint y: 52, distance: 4.2
click at [255, 99] on div "Employing loud network scanning tools just before exfiltration" at bounding box center [209, 99] width 183 height 12
click at [118, 91] on input "b. Employing loud network scanning tools just before exfiltration" at bounding box center [118, 89] width 0 height 4
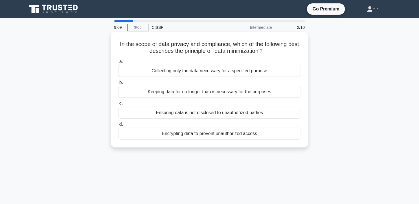
click at [230, 69] on div "Collecting only the data necessary for a specified purpose" at bounding box center [209, 71] width 183 height 12
click at [118, 63] on input "a. Collecting only the data necessary for a specified purpose" at bounding box center [118, 62] width 0 height 4
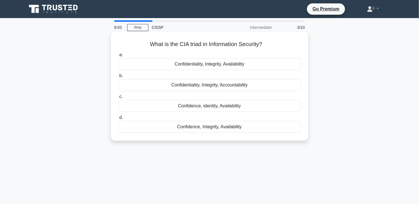
click at [272, 68] on div "Confidentiality, Integrity, Availability" at bounding box center [209, 64] width 183 height 12
click at [118, 57] on input "a. Confidentiality, Integrity, Availability" at bounding box center [118, 55] width 0 height 4
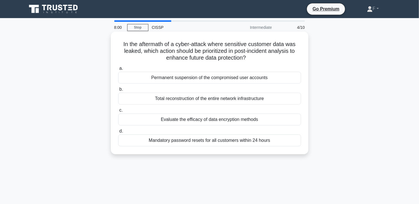
click at [252, 116] on div "Evaluate the efficacy of data encryption methods" at bounding box center [209, 119] width 183 height 12
click at [118, 112] on input "c. Evaluate the efficacy of data encryption methods" at bounding box center [118, 110] width 0 height 4
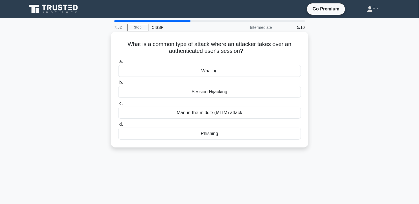
click at [248, 93] on div "Session Hijacking" at bounding box center [209, 92] width 183 height 12
click at [118, 84] on input "b. Session Hijacking" at bounding box center [118, 83] width 0 height 4
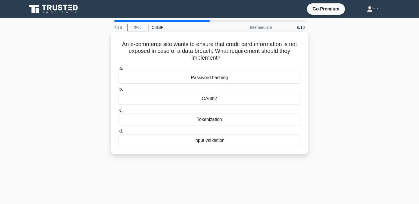
click at [262, 117] on div "Tokenization" at bounding box center [209, 119] width 183 height 12
click at [118, 112] on input "c. Tokenization" at bounding box center [118, 110] width 0 height 4
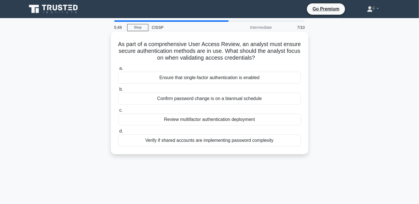
click at [289, 119] on div "Review multifactor authentication deployment" at bounding box center [209, 119] width 183 height 12
click at [118, 112] on input "c. Review multifactor authentication deployment" at bounding box center [118, 110] width 0 height 4
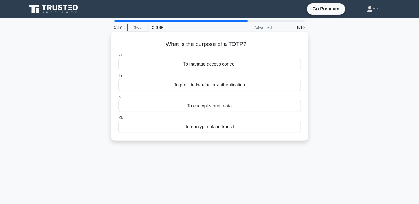
click at [258, 66] on div "To manage access control" at bounding box center [209, 64] width 183 height 12
click at [118, 57] on input "a. To manage access control" at bounding box center [118, 55] width 0 height 4
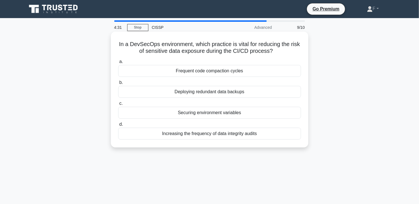
click at [233, 96] on div "Deploying redundant data backups" at bounding box center [209, 92] width 183 height 12
click at [118, 84] on input "b. Deploying redundant data backups" at bounding box center [118, 83] width 0 height 4
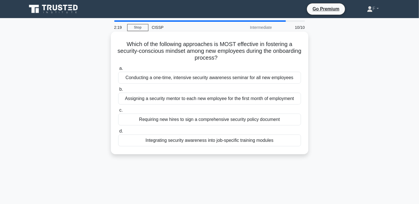
click at [279, 43] on h5 "Which of the following approaches is MOST effective in fostering a security-con…" at bounding box center [210, 51] width 184 height 21
copy h5 "fostering"
click at [219, 143] on div "Integrating security awareness into job-specific training modules" at bounding box center [209, 140] width 183 height 12
click at [118, 133] on input "d. Integrating security awareness into job-specific training modules" at bounding box center [118, 131] width 0 height 4
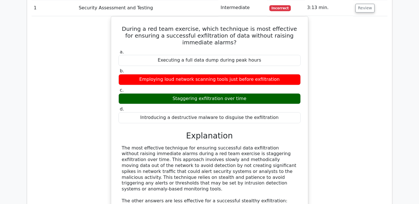
scroll to position [470, 0]
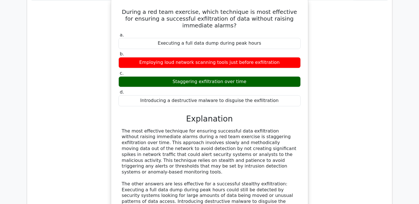
drag, startPoint x: 122, startPoint y: 117, endPoint x: 247, endPoint y: 153, distance: 130.8
click at [247, 153] on div "The most effective technique for ensuring successful data exfiltration without …" at bounding box center [209, 181] width 175 height 106
drag, startPoint x: 247, startPoint y: 153, endPoint x: 220, endPoint y: 136, distance: 32.2
copy div "The most effective technique for ensuring successful data exfiltration without …"
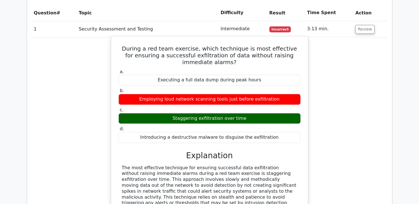
scroll to position [407, 0]
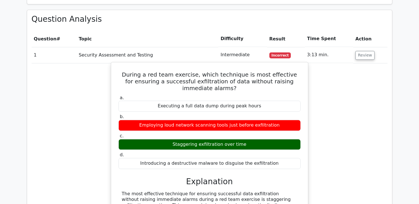
click at [130, 71] on h5 "During a red team exercise, which technique is most effective for ensuring a su…" at bounding box center [209, 81] width 183 height 20
drag, startPoint x: 128, startPoint y: 61, endPoint x: 275, endPoint y: 152, distance: 172.6
click at [275, 152] on div "During a red team exercise, which technique is most effective for ensuring a su…" at bounding box center [209, 190] width 192 height 253
copy div "During a red team exercise, which technique is most effective for ensuring a su…"
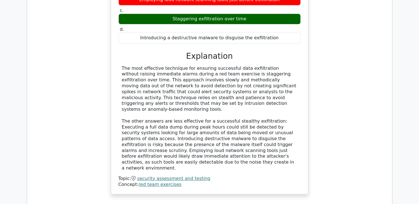
scroll to position [627, 0]
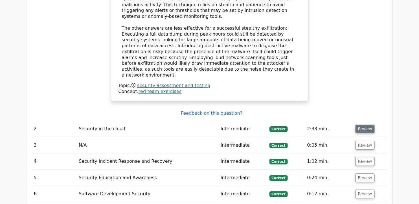
click at [358, 124] on button "Review" at bounding box center [364, 128] width 19 height 9
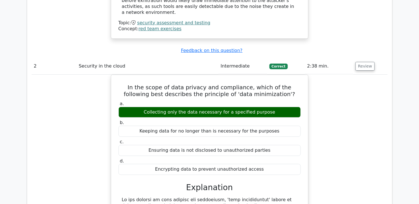
scroll to position [721, 0]
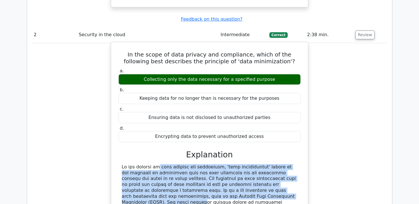
drag, startPoint x: 122, startPoint y: 142, endPoint x: 181, endPoint y: 170, distance: 65.8
drag, startPoint x: 181, startPoint y: 170, endPoint x: 166, endPoint y: 158, distance: 18.7
copy div "In the context of data privacy and compliance, 'data minimization' refers to th…"
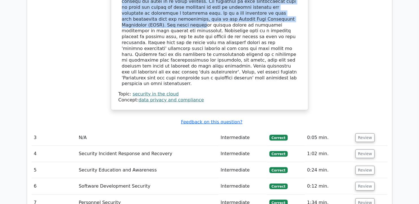
scroll to position [909, 0]
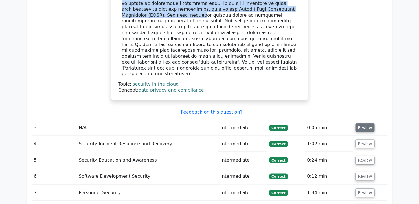
click at [367, 123] on button "Review" at bounding box center [364, 127] width 19 height 9
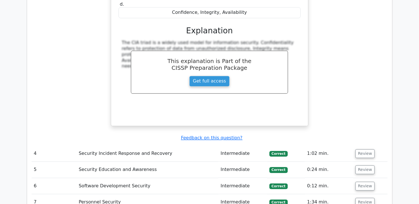
scroll to position [1128, 0]
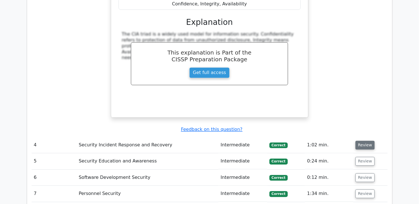
click at [364, 141] on button "Review" at bounding box center [364, 145] width 19 height 9
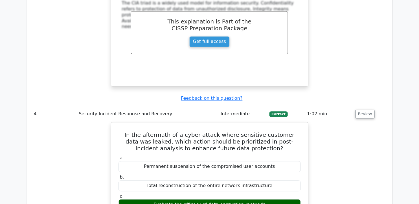
scroll to position [1191, 0]
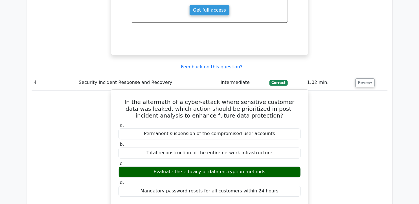
drag, startPoint x: 120, startPoint y: 65, endPoint x: 278, endPoint y: 153, distance: 180.2
copy div "In the aftermath of a cyber-attack where sensitive customer data was leaked, wh…"
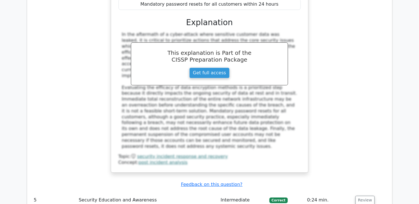
scroll to position [1442, 0]
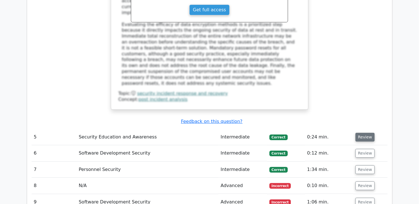
click at [368, 133] on button "Review" at bounding box center [364, 137] width 19 height 9
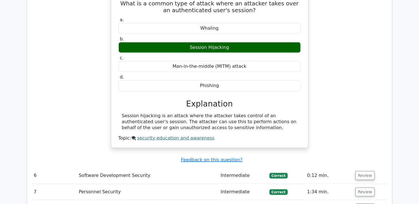
scroll to position [1598, 0]
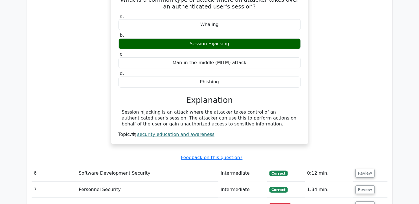
drag, startPoint x: 122, startPoint y: 65, endPoint x: 216, endPoint y: 77, distance: 94.8
click at [216, 109] on div "Session hijacking is an attack where the attacker takes control of an authentic…" at bounding box center [209, 117] width 175 height 17
drag, startPoint x: 216, startPoint y: 77, endPoint x: 194, endPoint y: 73, distance: 22.5
copy div "Session hijacking is an attack where the attacker takes control of an authentic…"
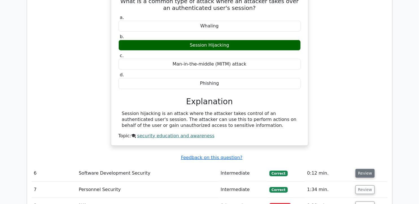
click at [370, 169] on button "Review" at bounding box center [364, 173] width 19 height 9
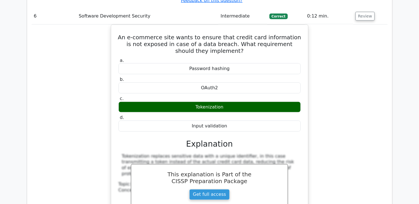
scroll to position [1849, 0]
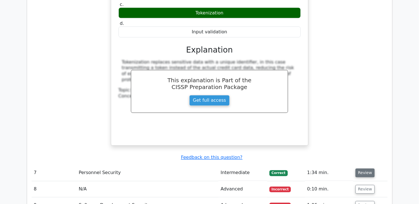
click at [370, 168] on button "Review" at bounding box center [364, 172] width 19 height 9
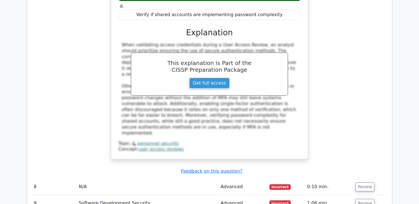
scroll to position [2131, 0]
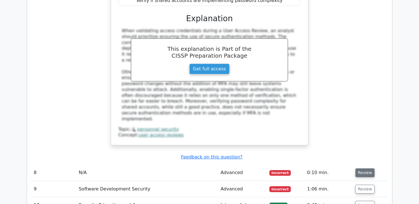
click at [367, 168] on button "Review" at bounding box center [364, 172] width 19 height 9
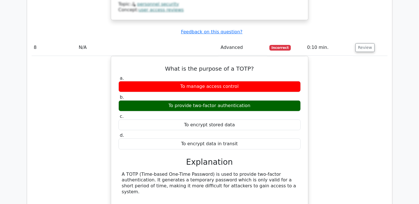
scroll to position [2257, 0]
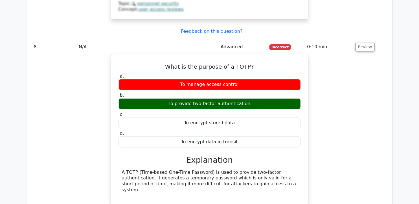
drag, startPoint x: 122, startPoint y: 117, endPoint x: 234, endPoint y: 127, distance: 113.0
click at [234, 169] on div "A TOTP (Time-based One-Time Password) is used to provide two-factor authenticat…" at bounding box center [209, 180] width 175 height 23
drag, startPoint x: 234, startPoint y: 127, endPoint x: 227, endPoint y: 121, distance: 9.6
copy div "A TOTP (Time-based One-Time Password) is used to provide two-factor authenticat…"
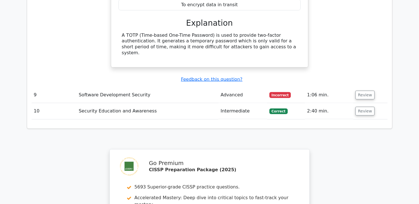
scroll to position [2413, 0]
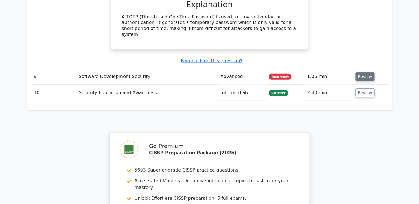
click at [365, 72] on button "Review" at bounding box center [364, 76] width 19 height 9
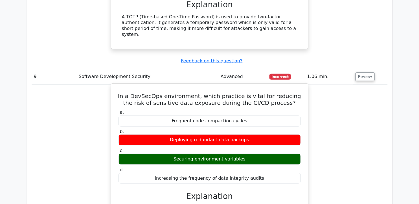
drag, startPoint x: 122, startPoint y: 33, endPoint x: 259, endPoint y: 115, distance: 159.7
drag, startPoint x: 259, startPoint y: 115, endPoint x: 216, endPoint y: 35, distance: 90.2
copy div "In a DevSecOps environment, which practice is vital for reducing the risk of se…"
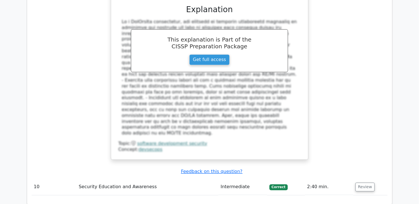
scroll to position [2602, 0]
click at [367, 182] on button "Review" at bounding box center [364, 186] width 19 height 9
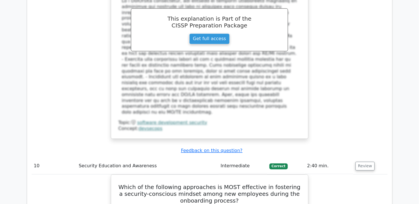
scroll to position [2633, 0]
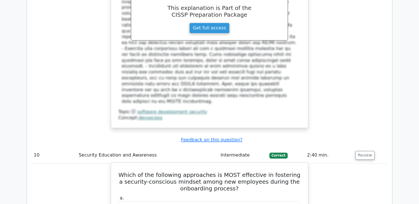
drag, startPoint x: 124, startPoint y: 92, endPoint x: 276, endPoint y: 186, distance: 178.4
